Goal: Book appointment/travel/reservation

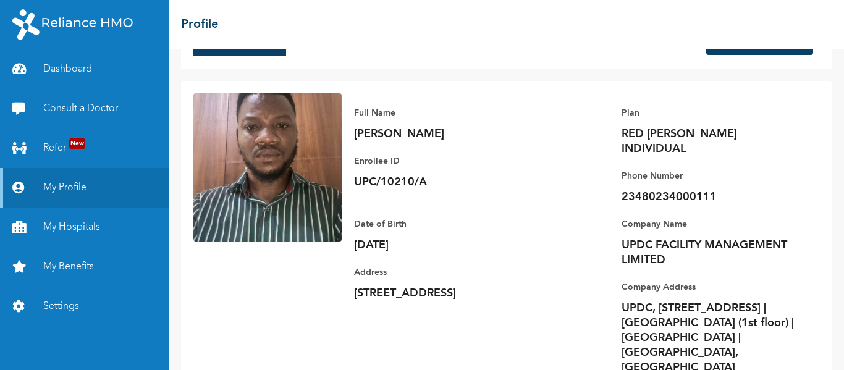
scroll to position [55, 0]
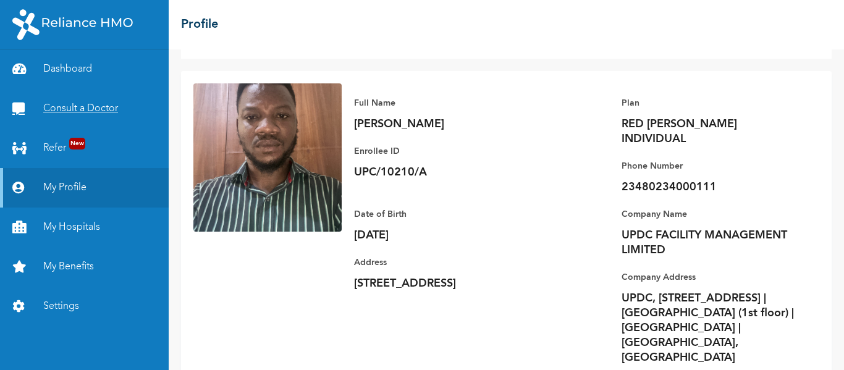
click at [85, 107] on link "Consult a Doctor" at bounding box center [84, 109] width 169 height 40
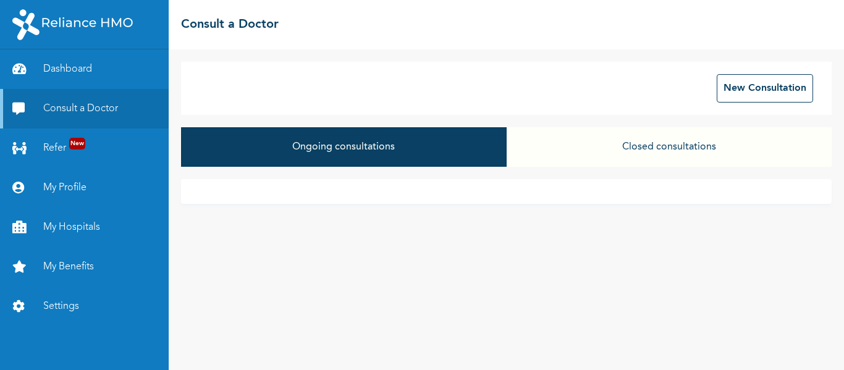
click at [302, 148] on button "Ongoing consultations" at bounding box center [343, 147] width 325 height 40
click at [718, 339] on div "We're Online!" at bounding box center [729, 339] width 105 height 11
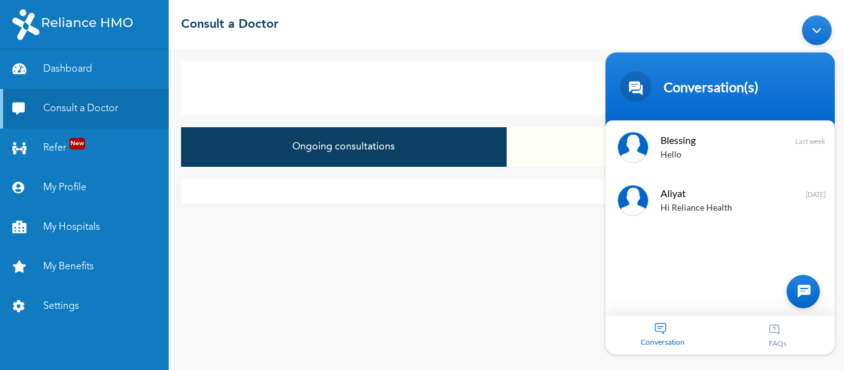
click at [816, 292] on div at bounding box center [803, 290] width 33 height 33
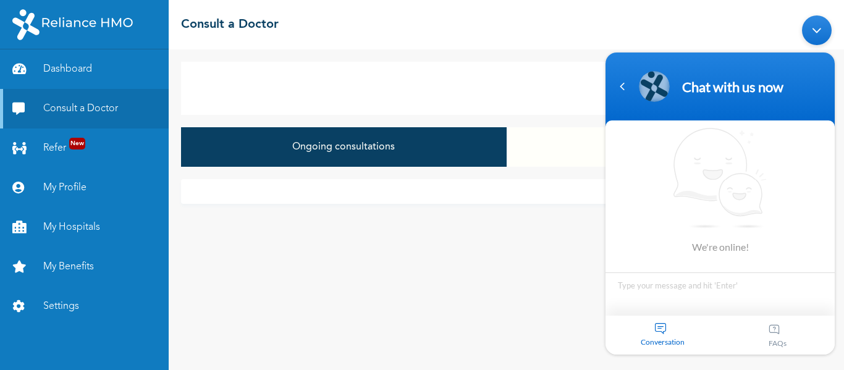
click at [655, 288] on textarea "Type your message and hit 'Enter'" at bounding box center [720, 293] width 229 height 43
type textarea "W"
type textarea "Hi, please can I speak with an agent in booking anj appointment"
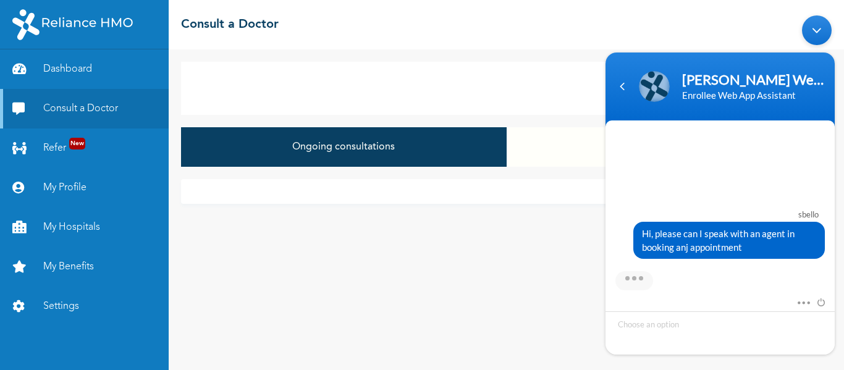
scroll to position [201, 0]
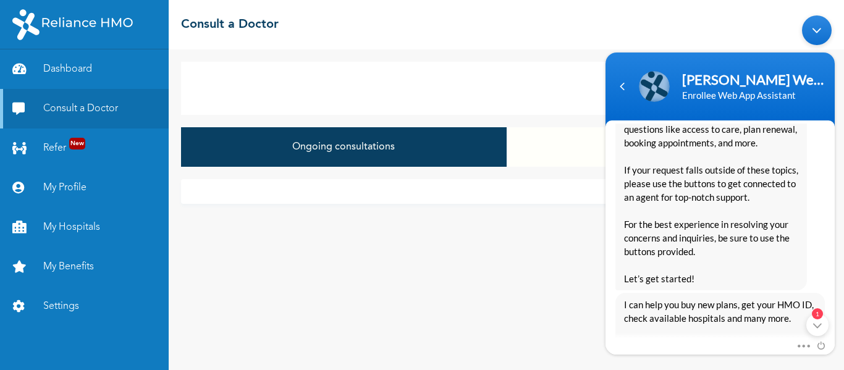
click at [828, 239] on div "Naomi Enrollee Web Assistant Hello Sbello Welcome to Reliance HMO! My name is N…" at bounding box center [720, 145] width 229 height 289
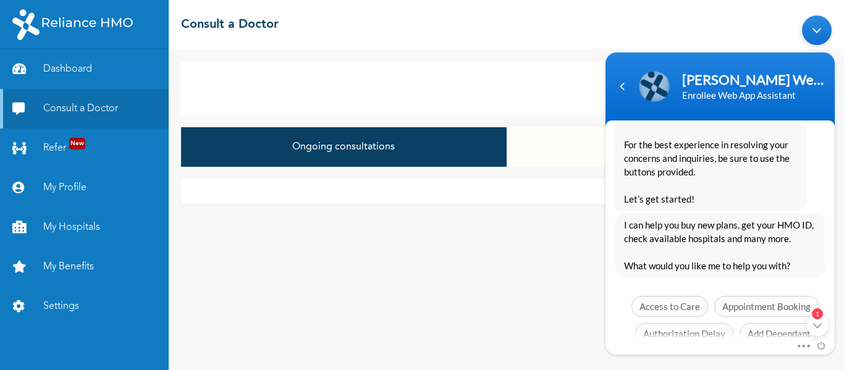
scroll to position [363, 0]
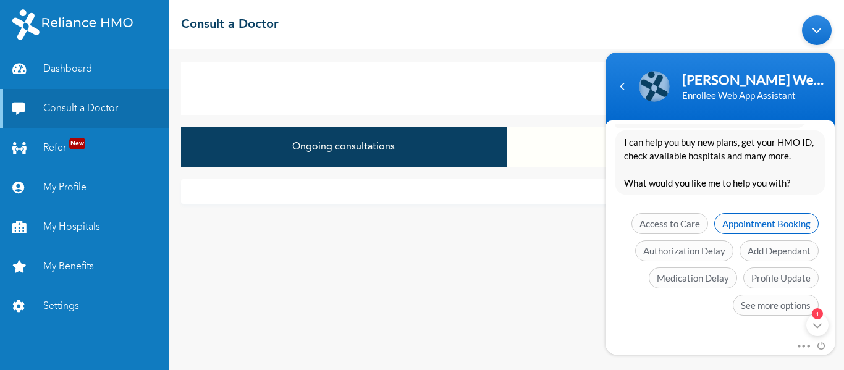
click at [770, 226] on span "Appointment Booking" at bounding box center [767, 223] width 104 height 21
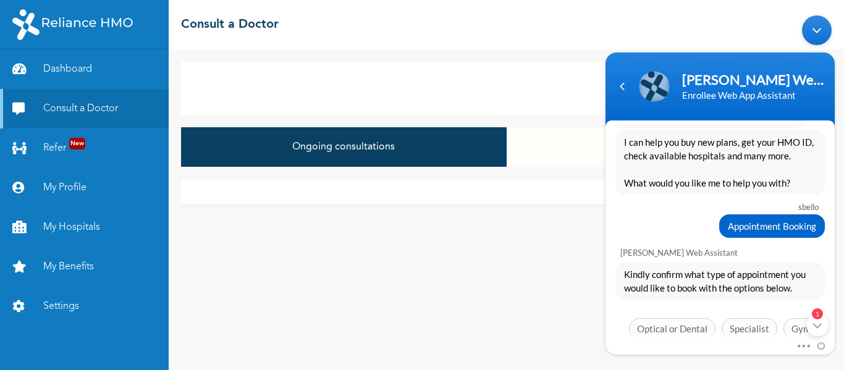
drag, startPoint x: 835, startPoint y: 284, endPoint x: 839, endPoint y: 334, distance: 50.2
click at [839, 334] on body "Naomi Enrollee Web Assistant Enrollee Web App Assistant sbello Hi, please can I…" at bounding box center [721, 185] width 242 height 352
click at [823, 329] on div "1" at bounding box center [818, 324] width 22 height 22
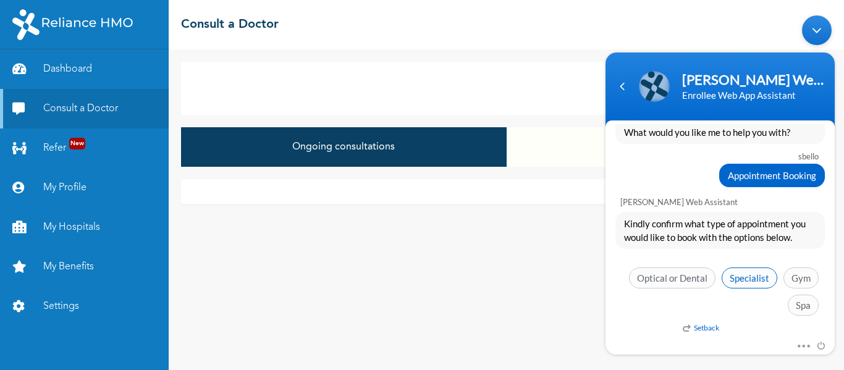
click at [746, 279] on span "Specialist" at bounding box center [750, 277] width 56 height 21
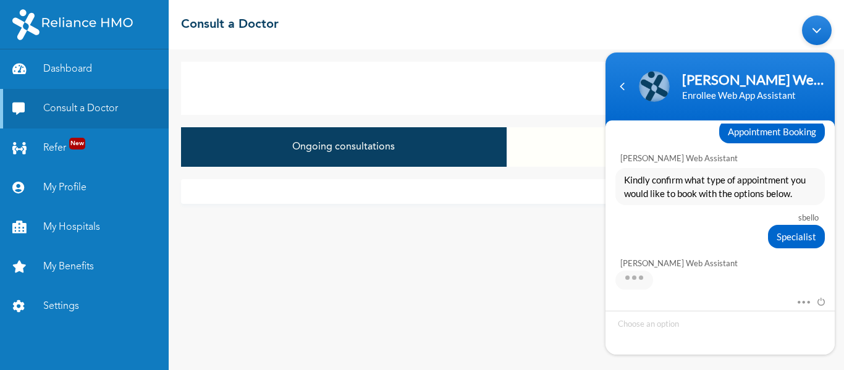
scroll to position [519, 0]
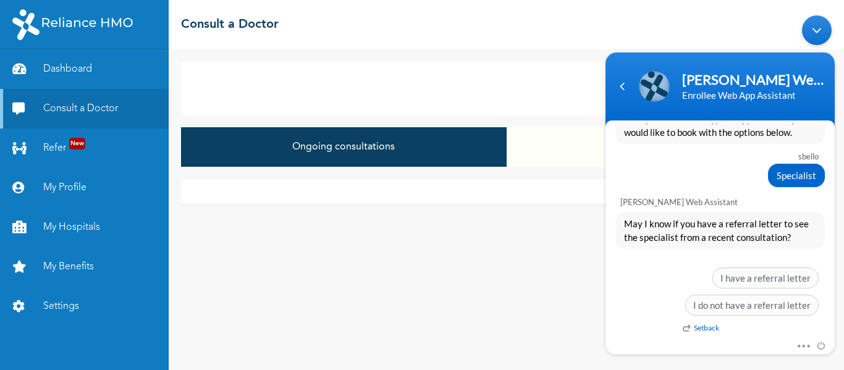
click at [718, 325] on em "Setback" at bounding box center [701, 327] width 36 height 9
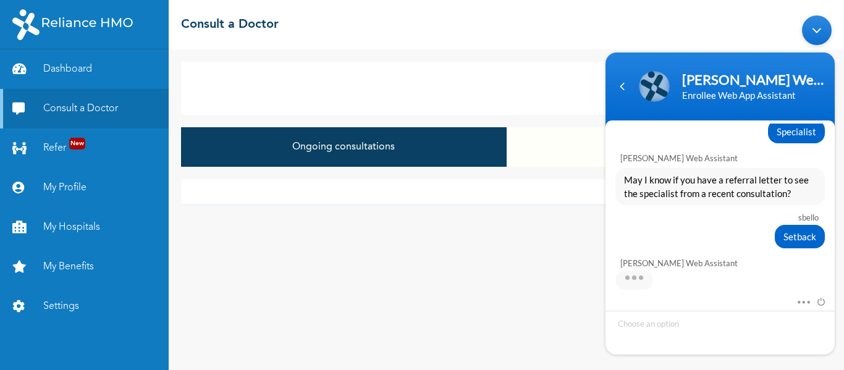
scroll to position [624, 0]
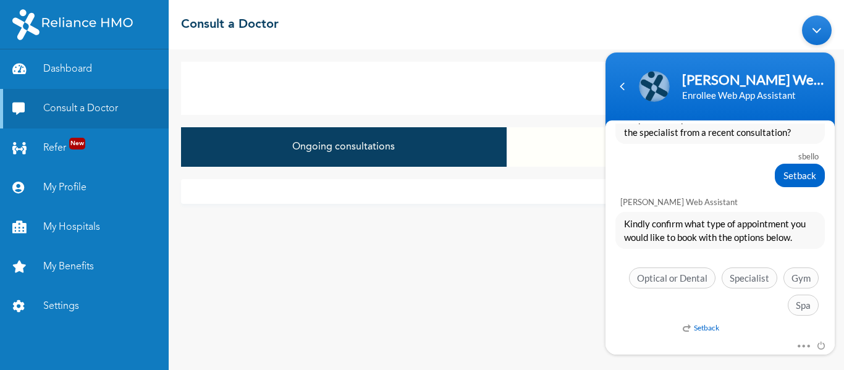
click at [705, 325] on em "Setback" at bounding box center [701, 327] width 36 height 9
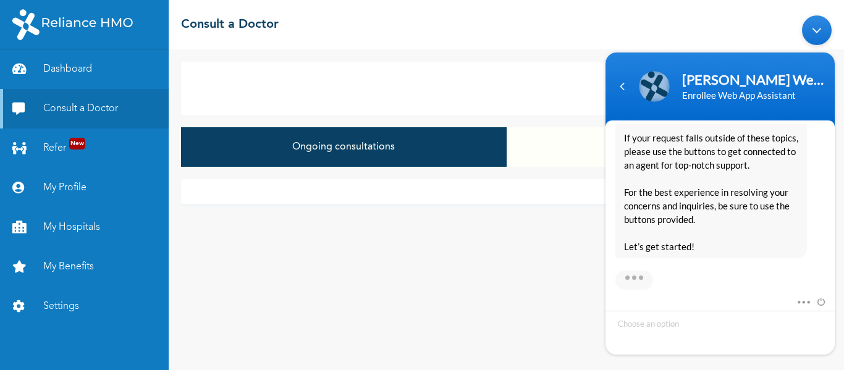
scroll to position [1083, 0]
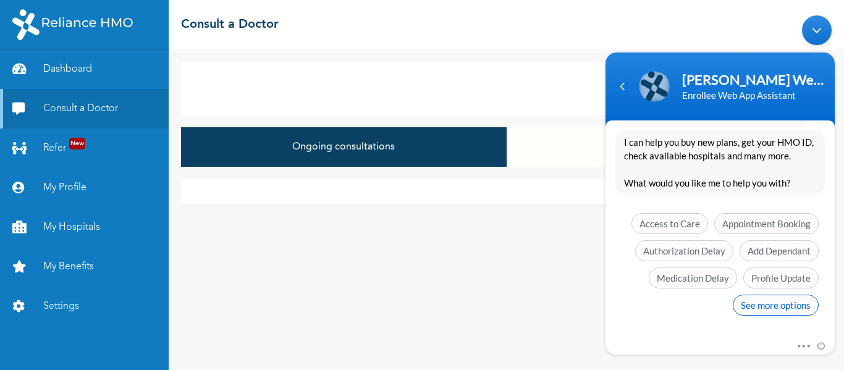
click at [776, 303] on span "See more options" at bounding box center [776, 304] width 86 height 21
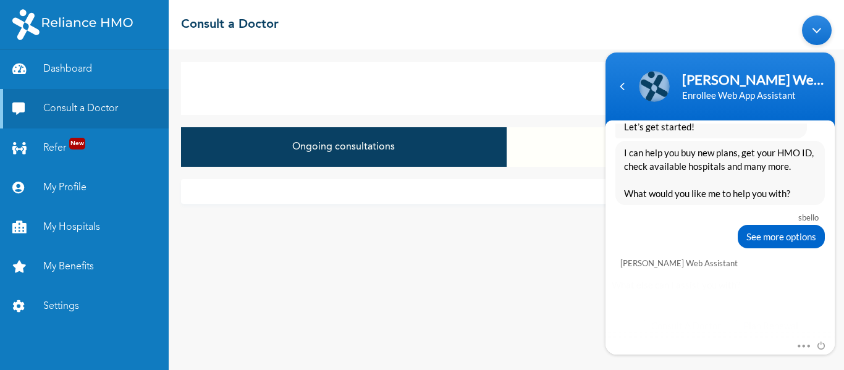
scroll to position [1174, 0]
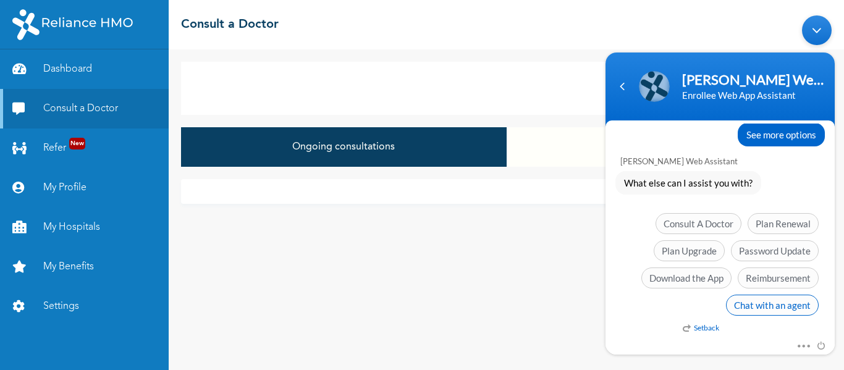
click at [746, 298] on span "Chat with an agent" at bounding box center [772, 304] width 93 height 21
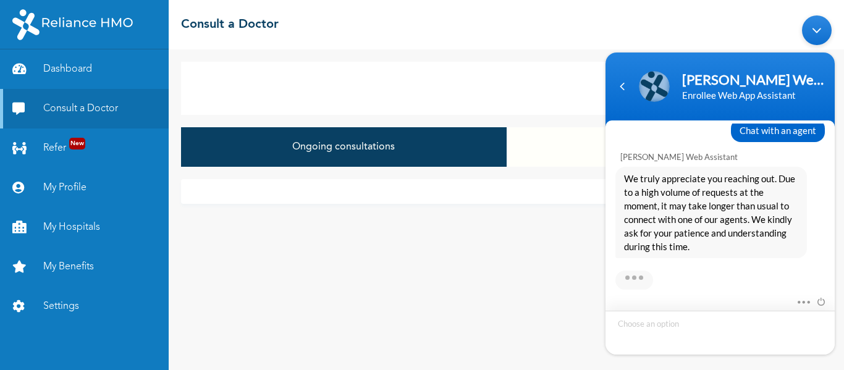
scroll to position [1363, 0]
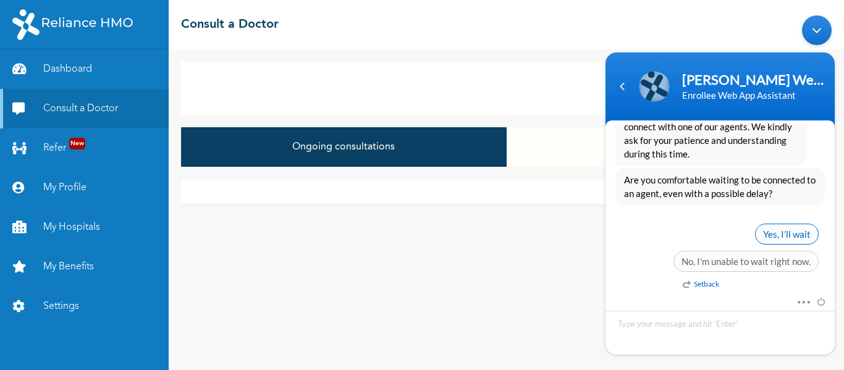
click at [770, 229] on span "Yes, I’ll wait" at bounding box center [787, 233] width 64 height 21
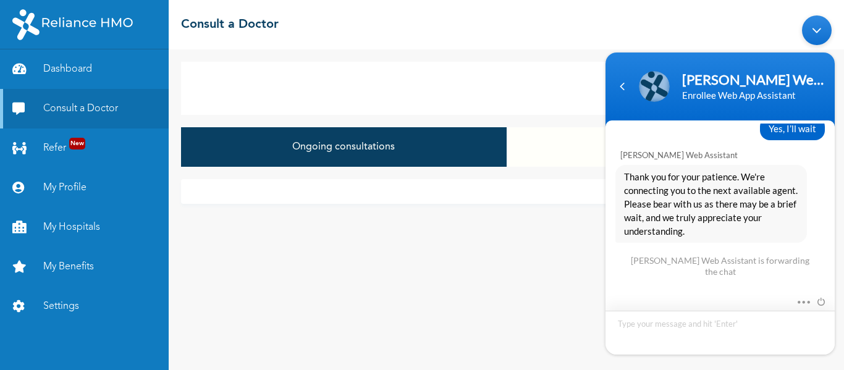
scroll to position [1517, 0]
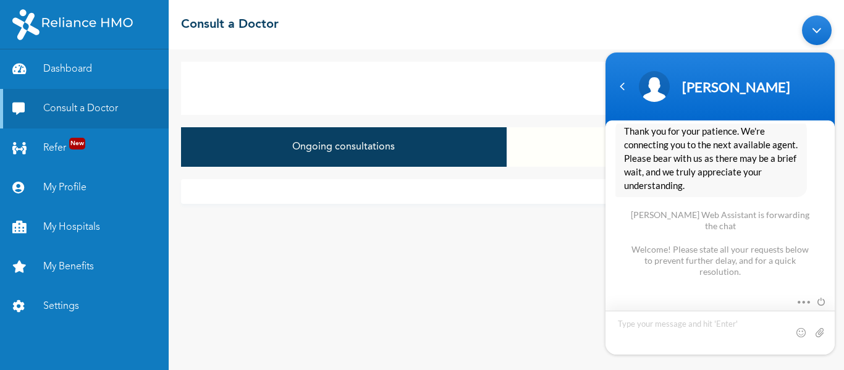
click at [647, 327] on textarea "Type your message and hit 'Enter'" at bounding box center [720, 332] width 229 height 44
type textarea "Hi"
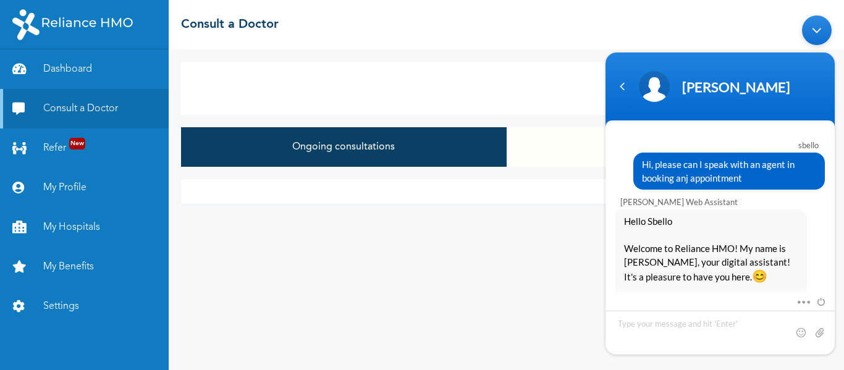
scroll to position [1594, 0]
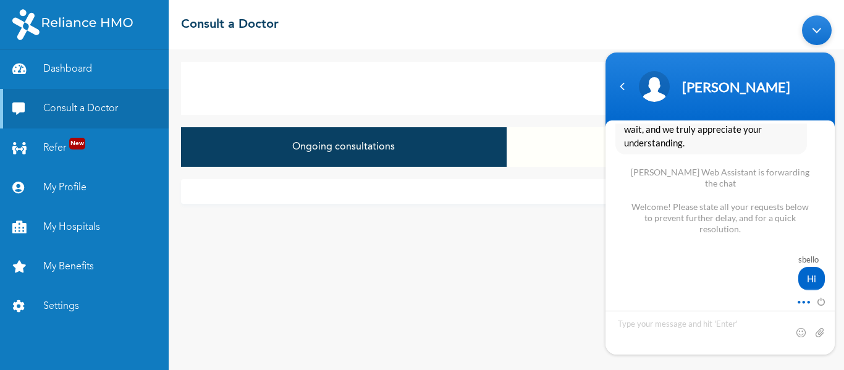
click at [804, 302] on span at bounding box center [800, 299] width 9 height 11
click at [651, 327] on textarea "Type your message and hit 'Enter'" at bounding box center [720, 332] width 229 height 44
type textarea "Medical checkup"
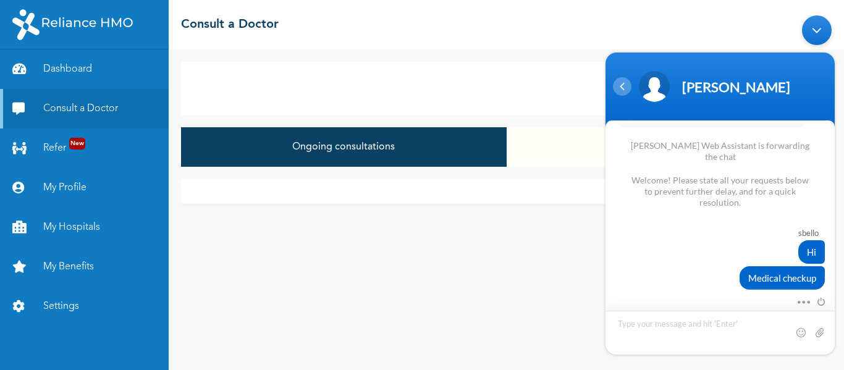
click at [629, 84] on div "Navigation go back" at bounding box center [622, 86] width 19 height 19
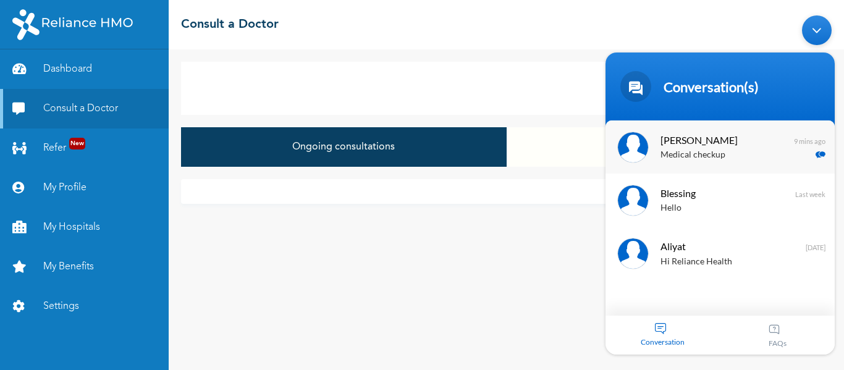
click at [689, 140] on span "[PERSON_NAME]" at bounding box center [719, 139] width 117 height 17
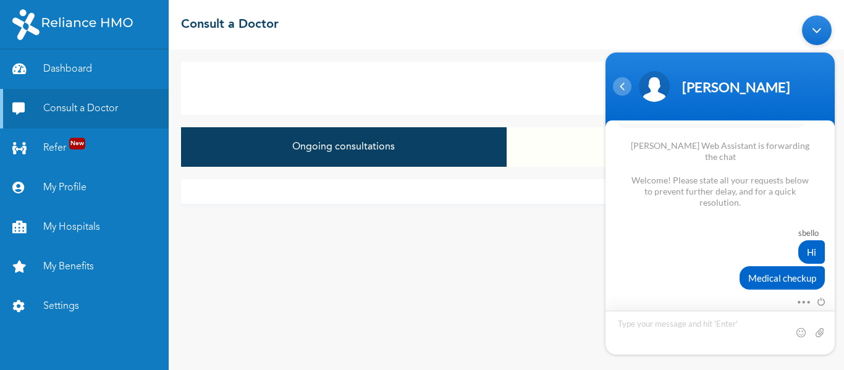
click at [627, 79] on div "Navigation go back" at bounding box center [622, 86] width 19 height 19
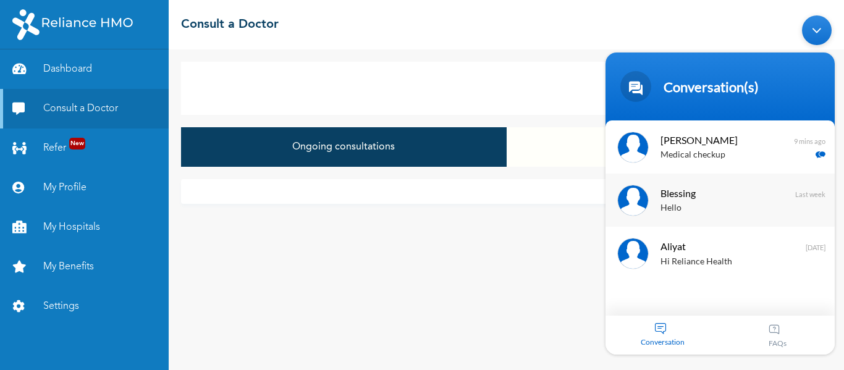
click at [682, 188] on span "Blessing" at bounding box center [719, 192] width 117 height 17
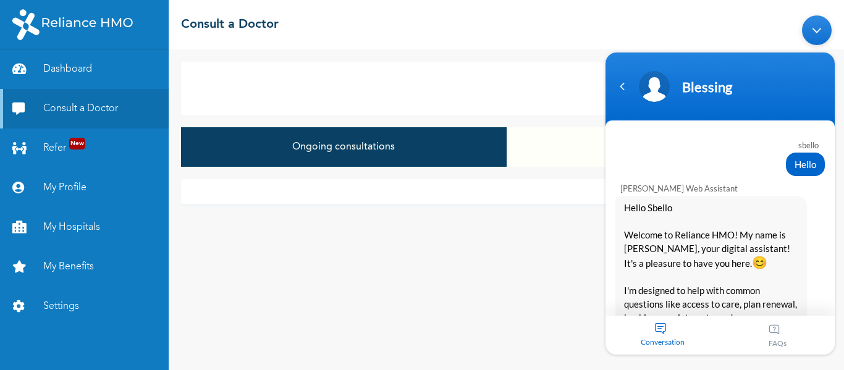
click at [659, 328] on div "Conversation" at bounding box center [663, 334] width 115 height 39
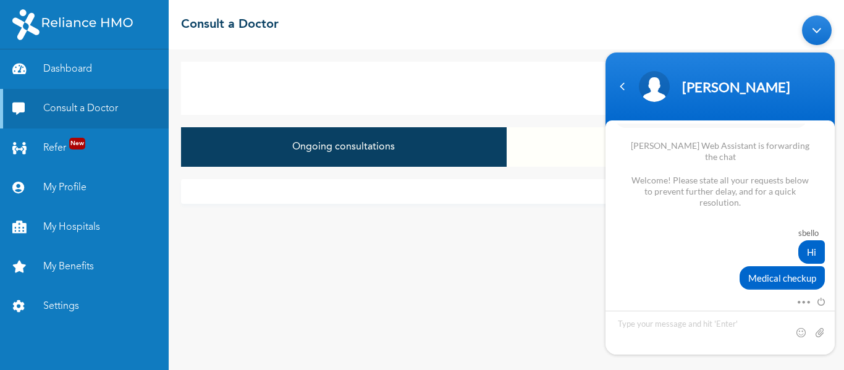
click at [350, 236] on div "New Consultation Ongoing consultations Closed consultations" at bounding box center [507, 209] width 676 height 321
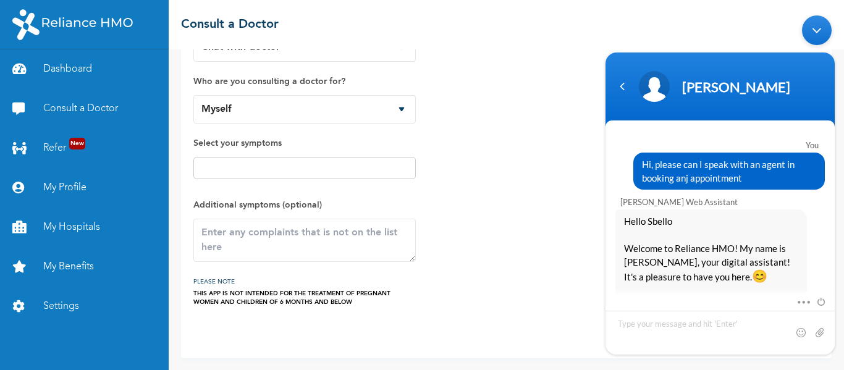
scroll to position [1621, 0]
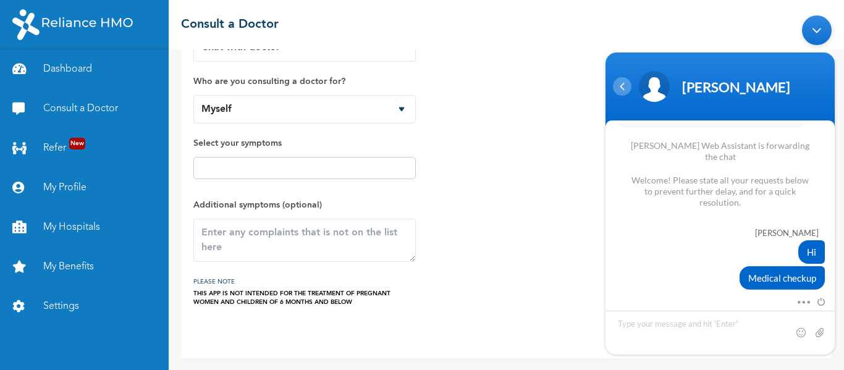
click at [616, 84] on div "Navigation go back" at bounding box center [622, 86] width 19 height 19
click at [625, 83] on div "Navigation go back" at bounding box center [622, 86] width 19 height 19
click at [622, 82] on div "Navigation go back" at bounding box center [622, 86] width 19 height 19
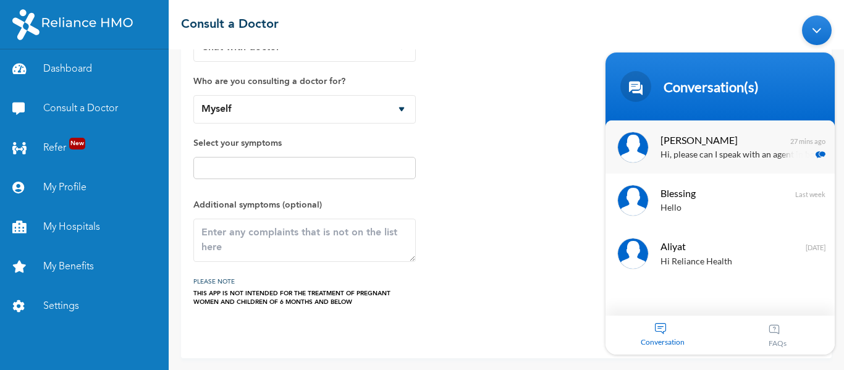
click at [679, 142] on span "[PERSON_NAME]" at bounding box center [719, 139] width 117 height 17
